Goal: Task Accomplishment & Management: Manage account settings

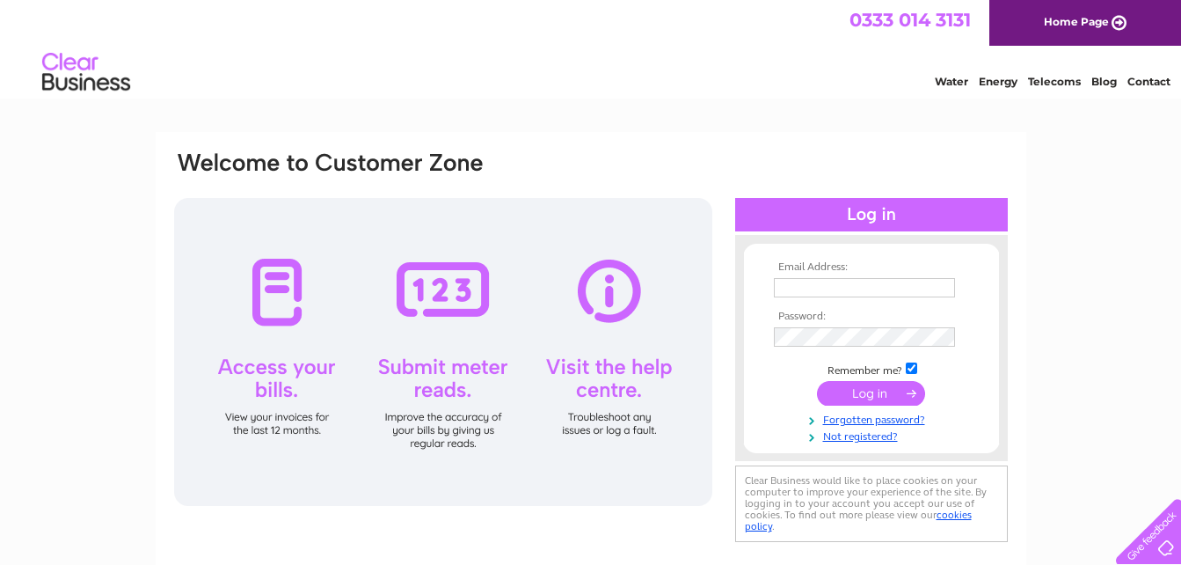
type input "tricia@rabsc.co.uk"
click at [863, 388] on input "submit" at bounding box center [871, 393] width 108 height 25
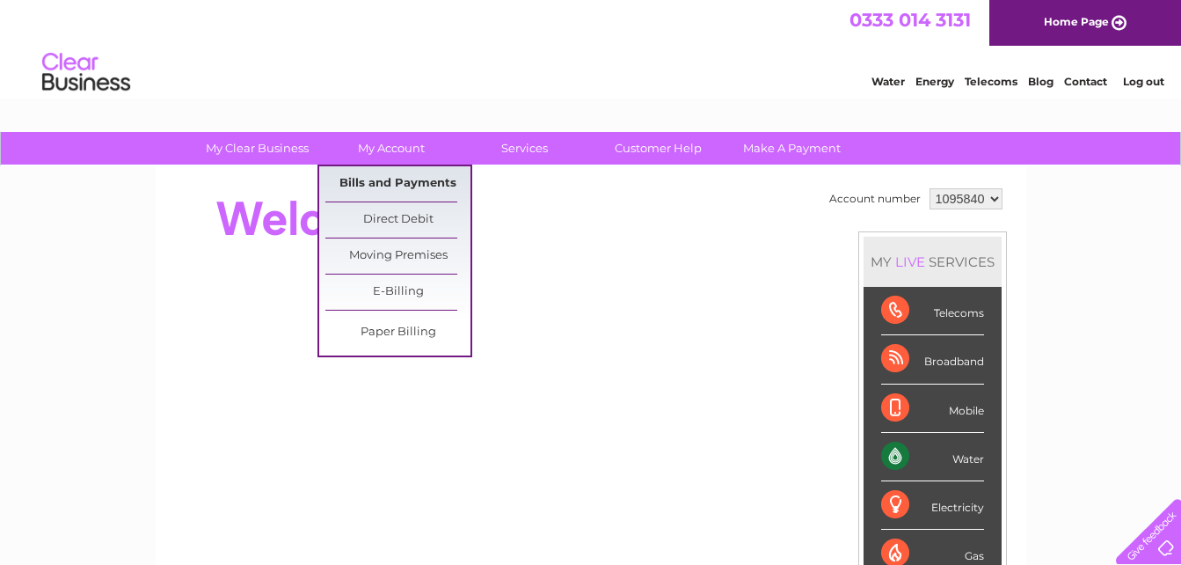
click at [430, 176] on link "Bills and Payments" at bounding box center [397, 183] width 145 height 35
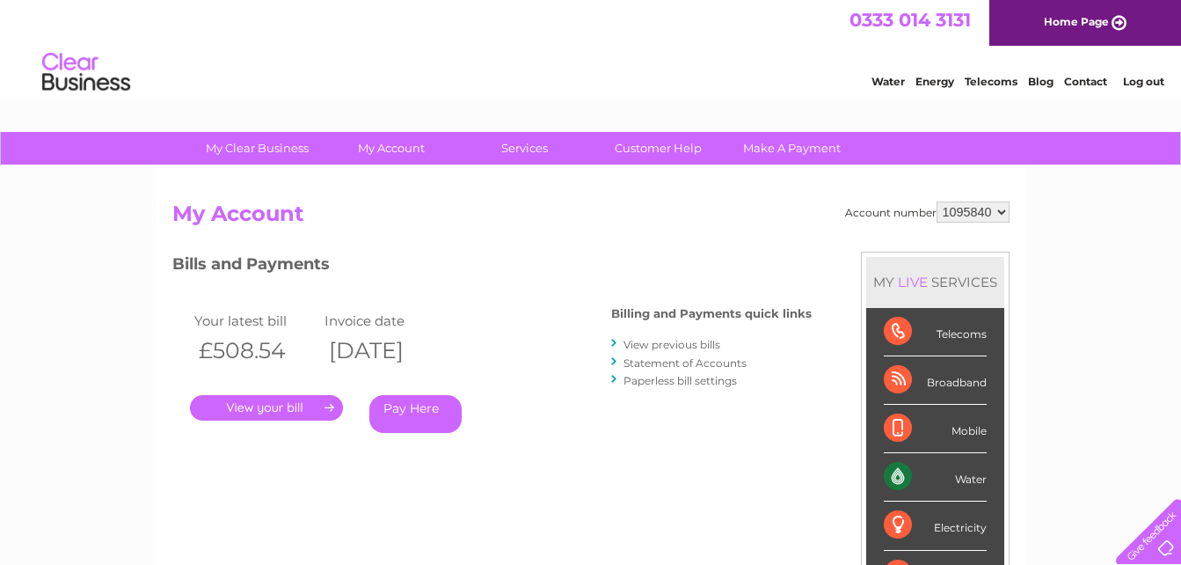
click at [257, 409] on link "." at bounding box center [266, 408] width 153 height 26
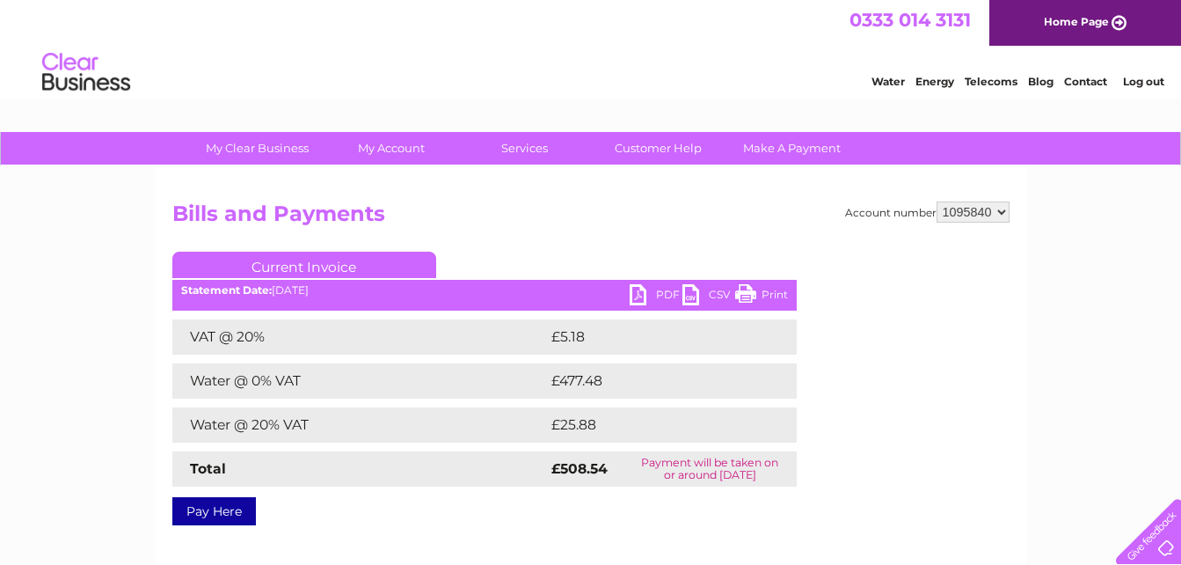
click at [647, 289] on link "PDF" at bounding box center [656, 297] width 53 height 26
